Goal: Information Seeking & Learning: Learn about a topic

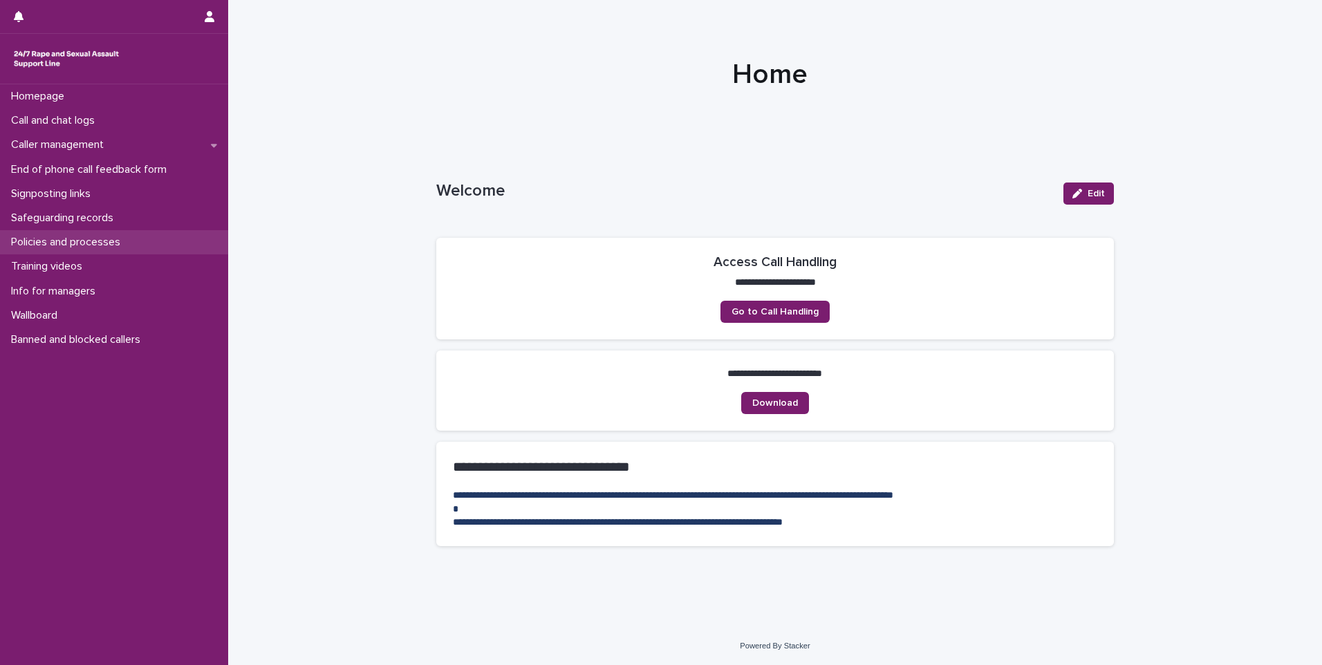
click at [77, 236] on p "Policies and processes" at bounding box center [69, 242] width 126 height 13
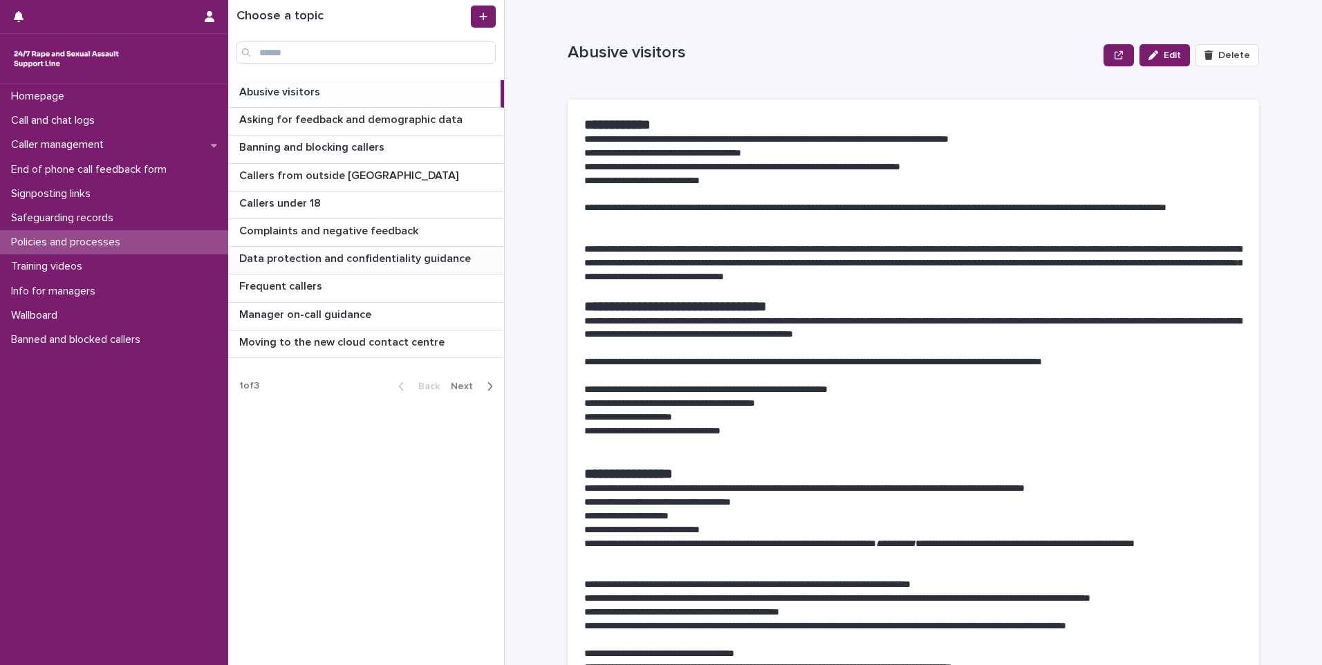
click at [282, 263] on p "Data protection and confidentiality guidance" at bounding box center [356, 258] width 234 height 16
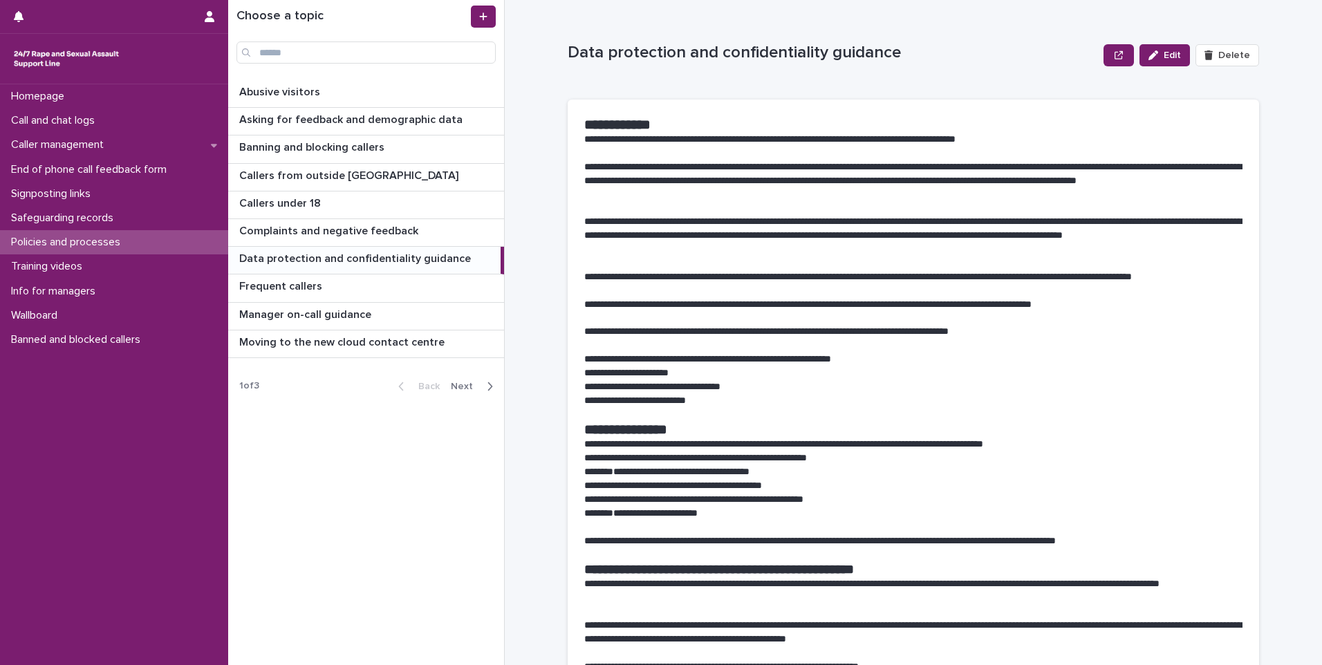
click at [468, 388] on span "Next" at bounding box center [466, 387] width 30 height 10
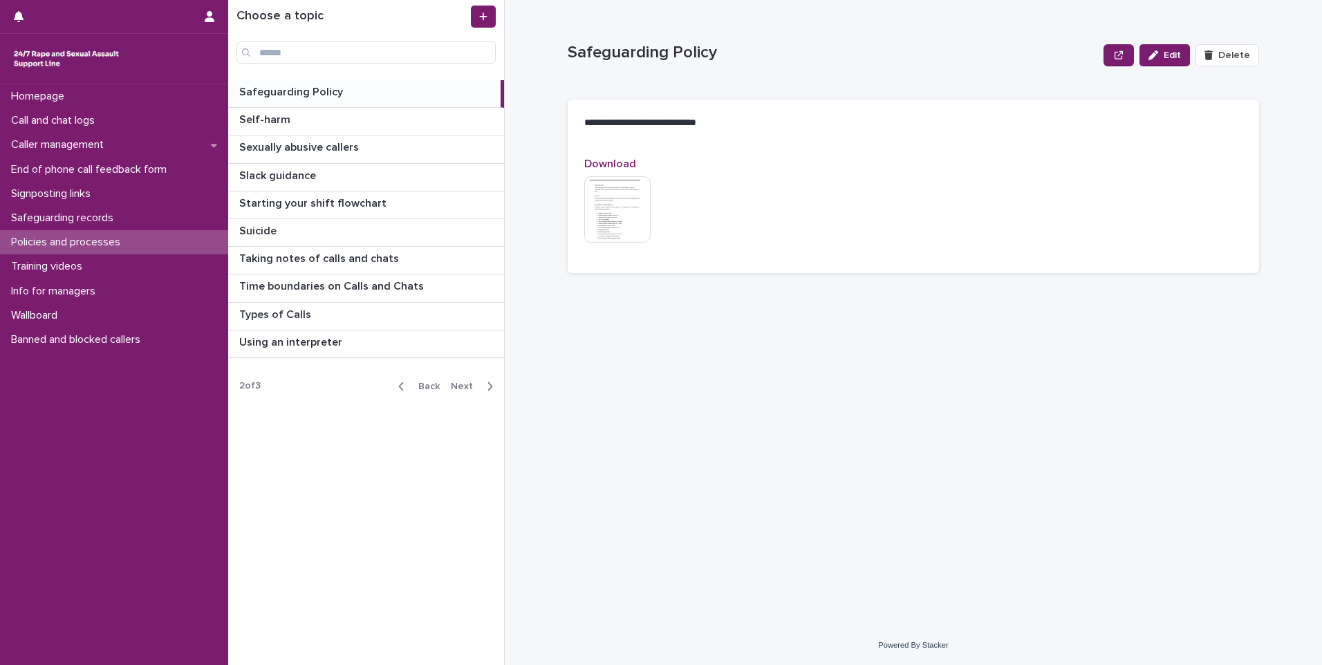
click at [465, 388] on span "Next" at bounding box center [466, 387] width 30 height 10
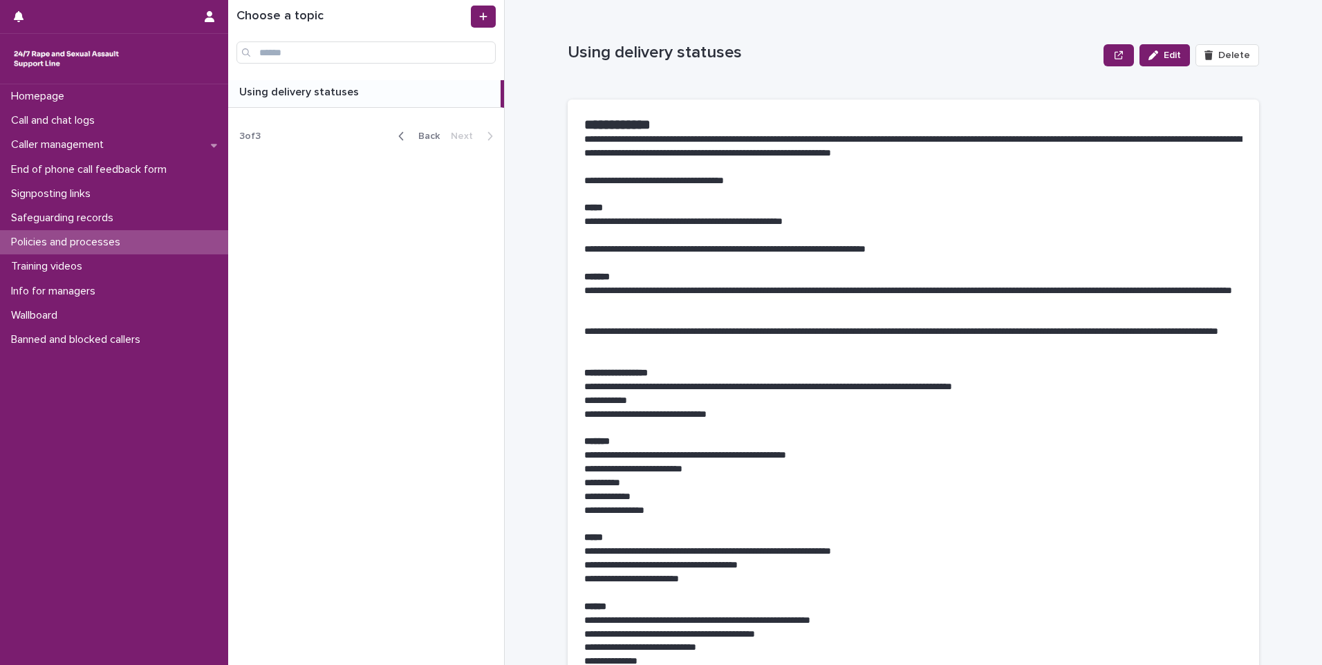
click at [417, 135] on span "Back" at bounding box center [425, 136] width 30 height 10
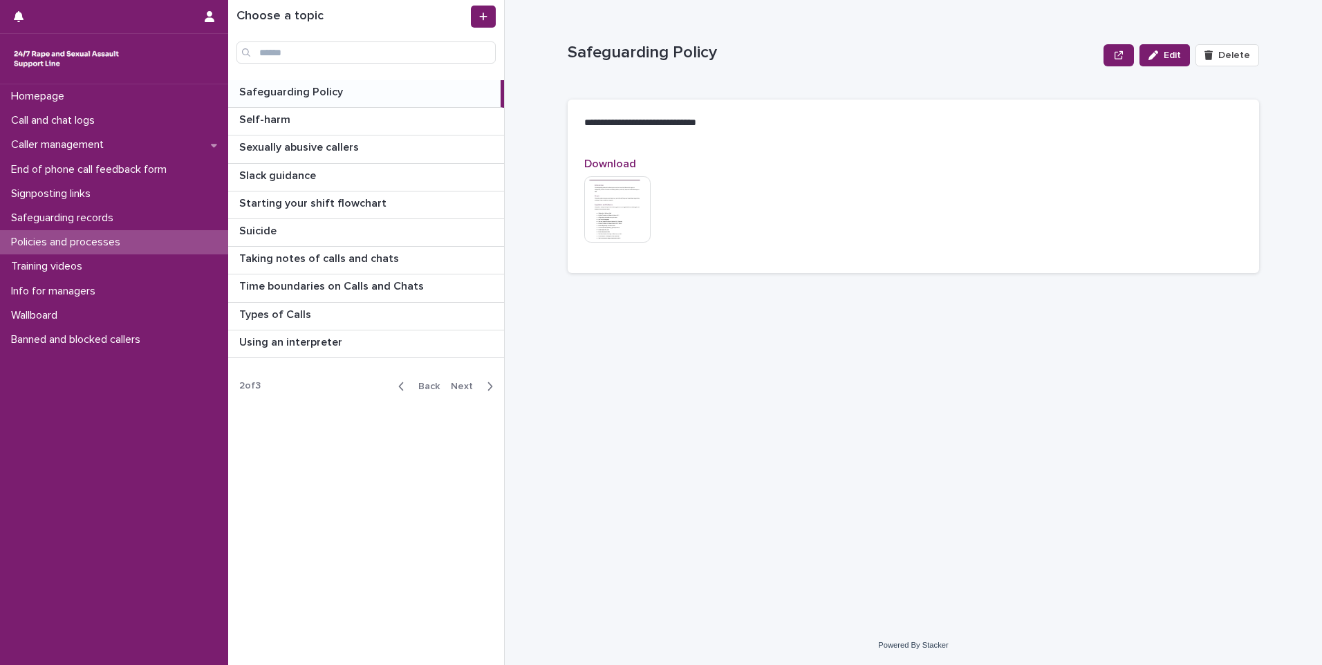
click at [414, 380] on button "Back" at bounding box center [416, 386] width 58 height 12
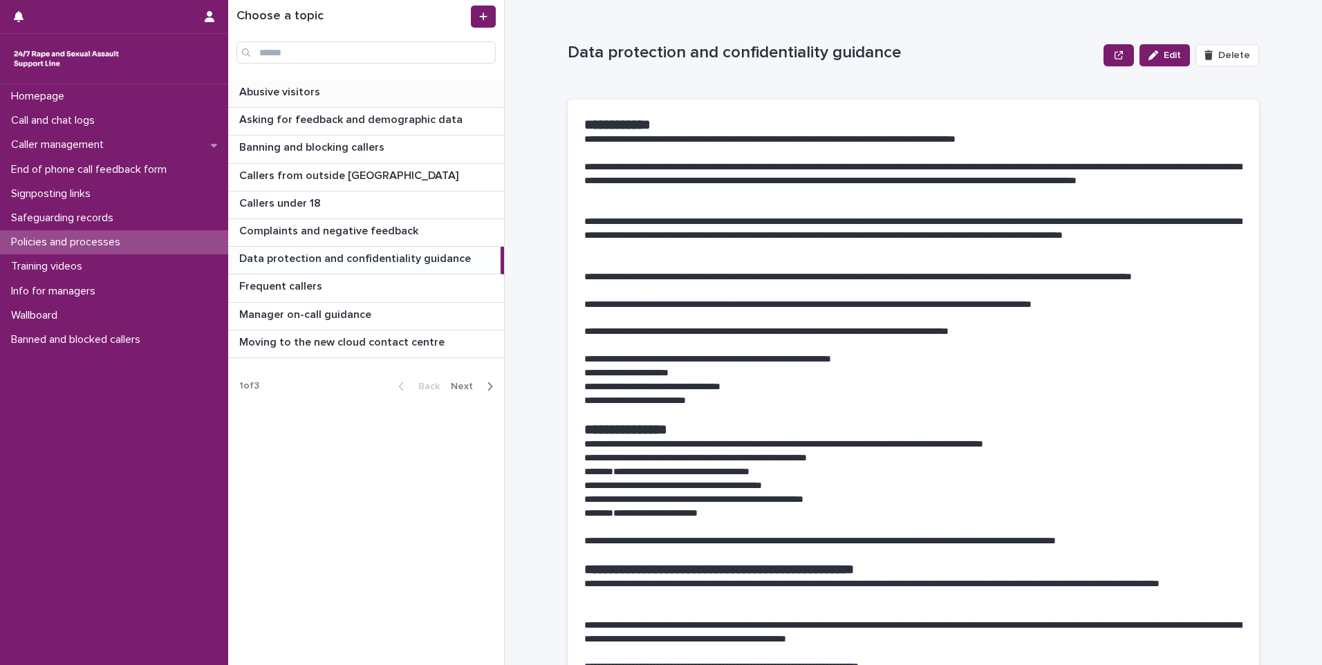
click at [283, 92] on p "Abusive visitors" at bounding box center [281, 91] width 84 height 16
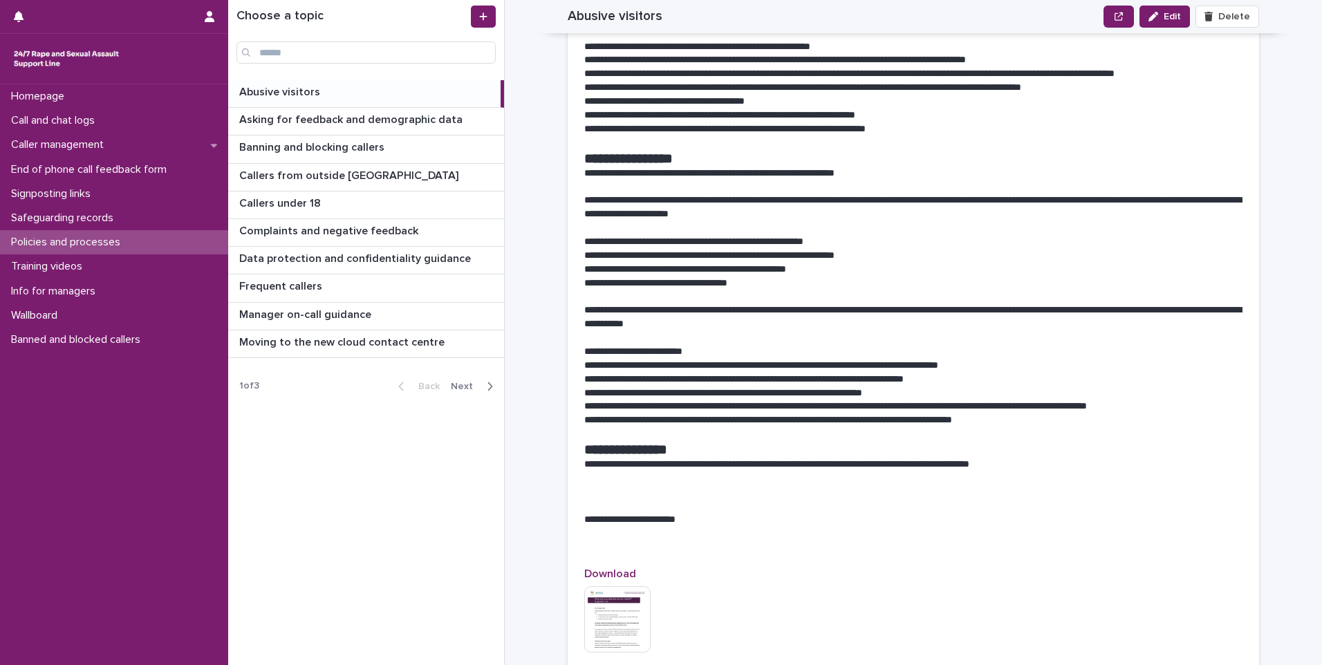
scroll to position [968, 0]
